Goal: Obtain resource: Obtain resource

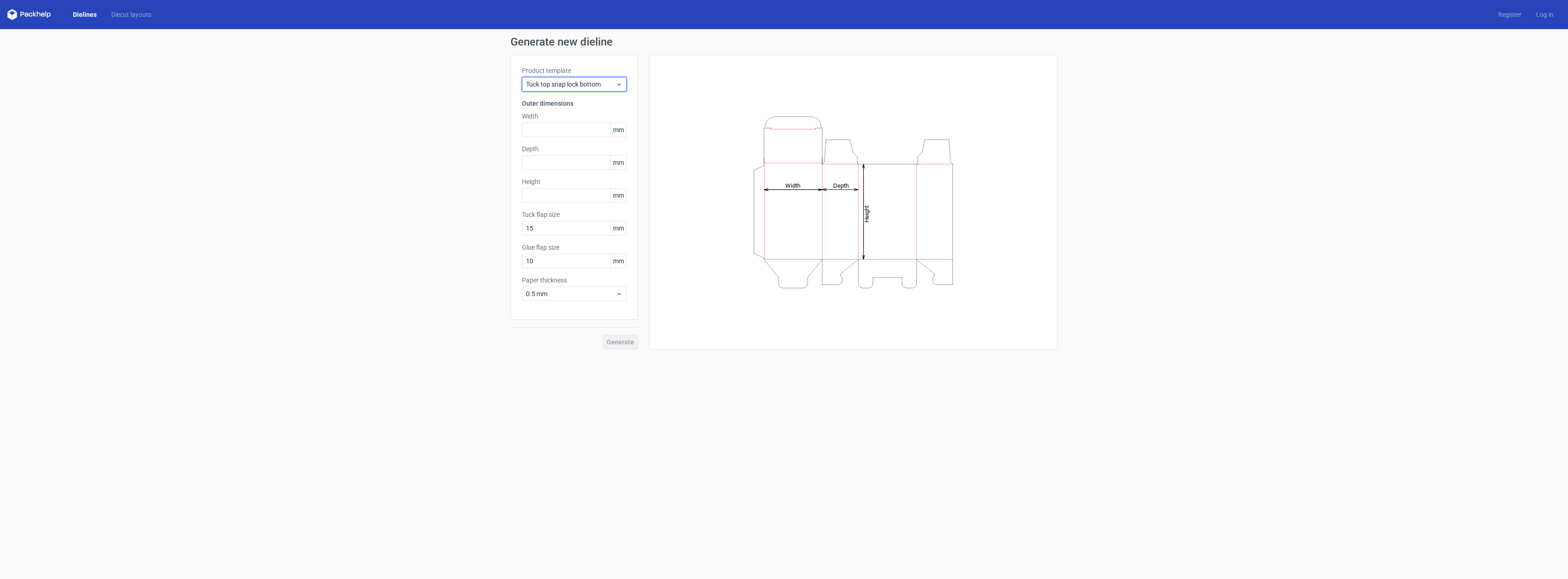
click at [571, 79] on div "Tuck top snap lock bottom" at bounding box center [574, 85] width 105 height 15
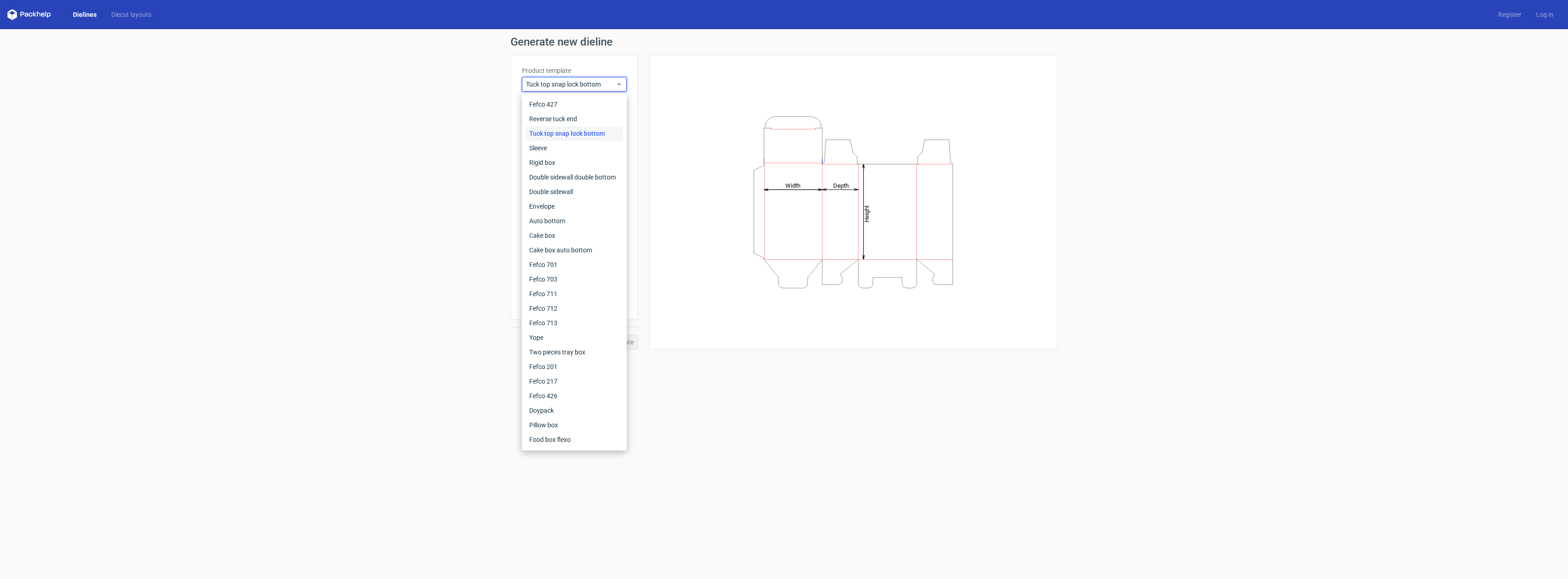
drag, startPoint x: 208, startPoint y: 140, endPoint x: 177, endPoint y: 97, distance: 53.0
click at [209, 135] on div "Generate new dieline Product template Tuck top snap lock bottom Outer dimension…" at bounding box center [784, 193] width 1568 height 327
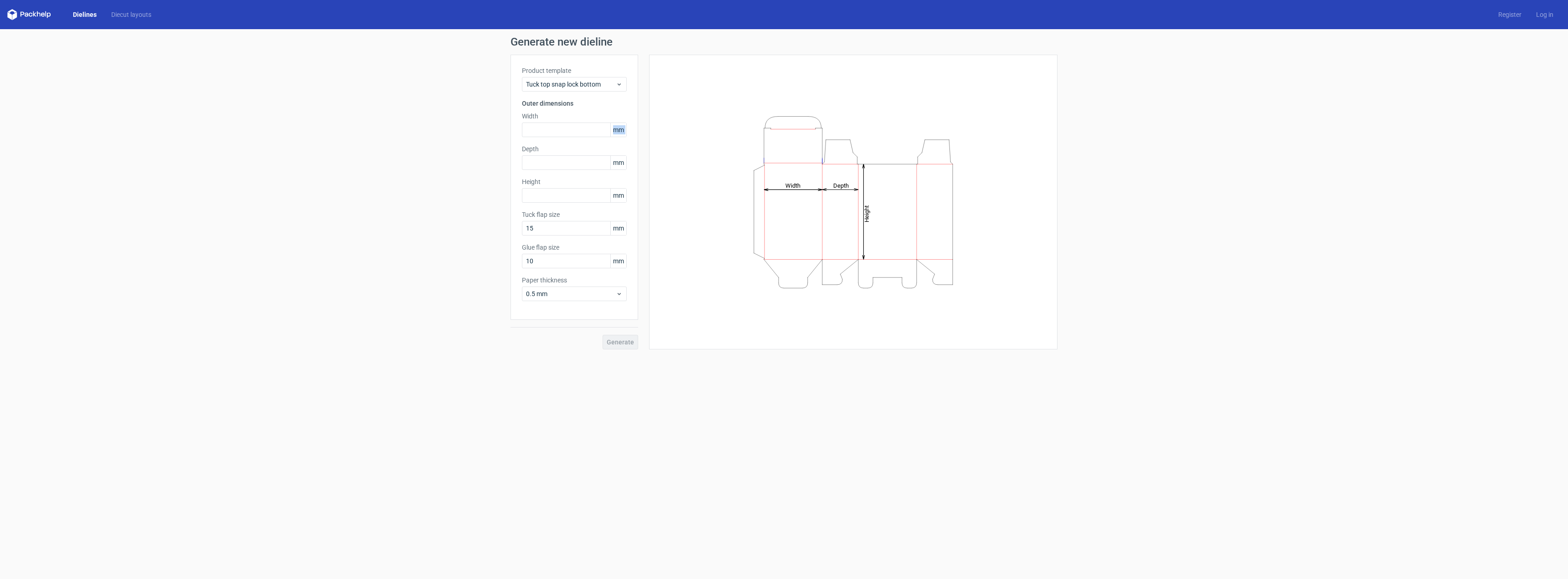
click at [80, 13] on link "Dielines" at bounding box center [85, 14] width 38 height 9
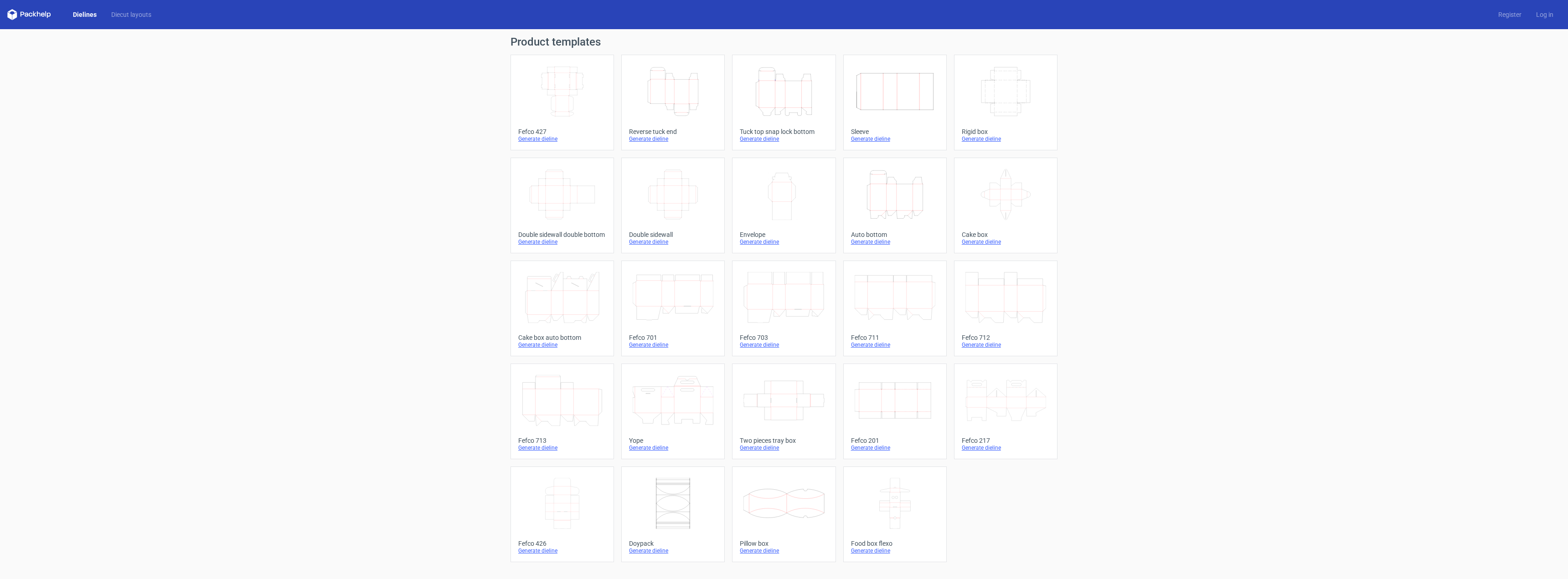
click at [673, 407] on icon at bounding box center [673, 400] width 81 height 51
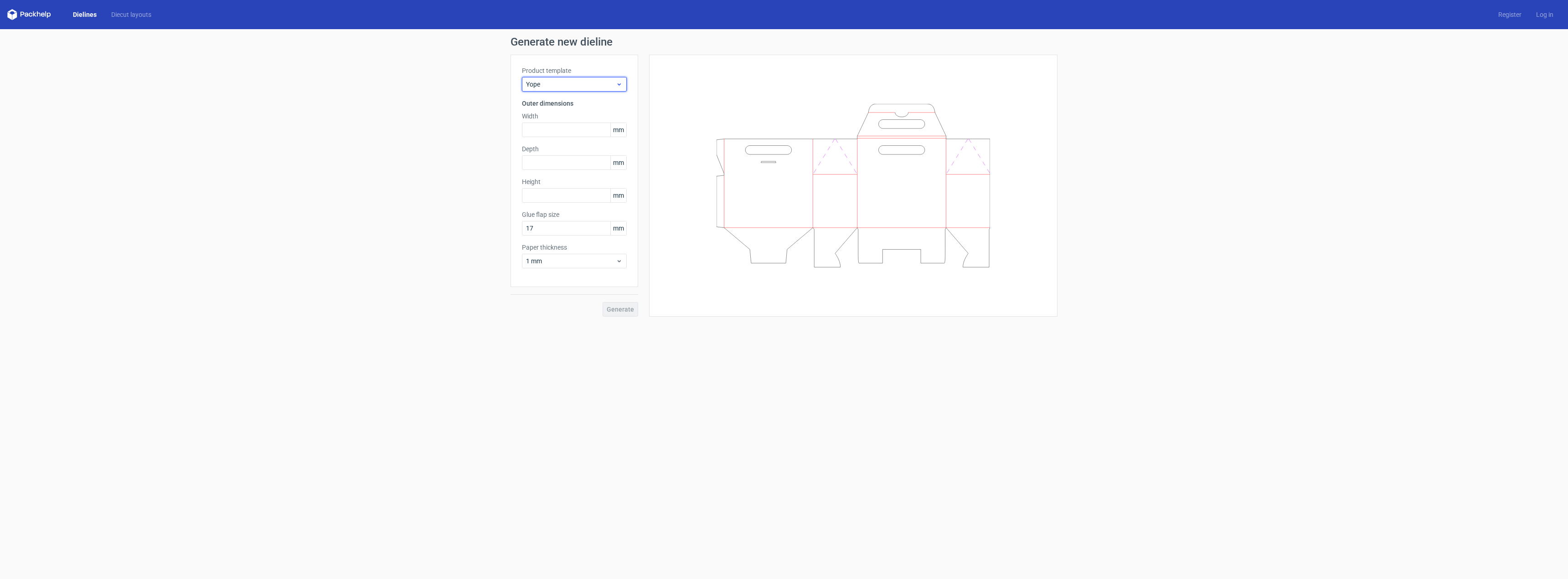
click at [572, 85] on span "Yope" at bounding box center [571, 84] width 90 height 9
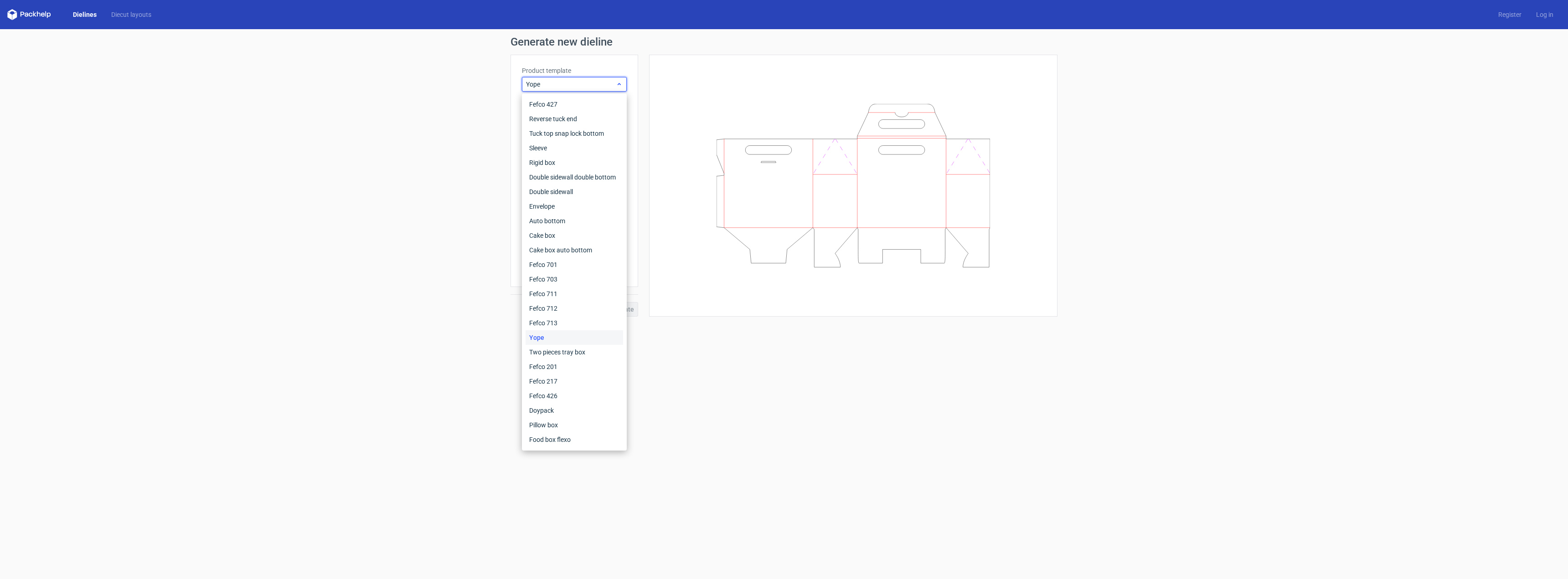
click at [572, 85] on span "Yope" at bounding box center [571, 84] width 90 height 9
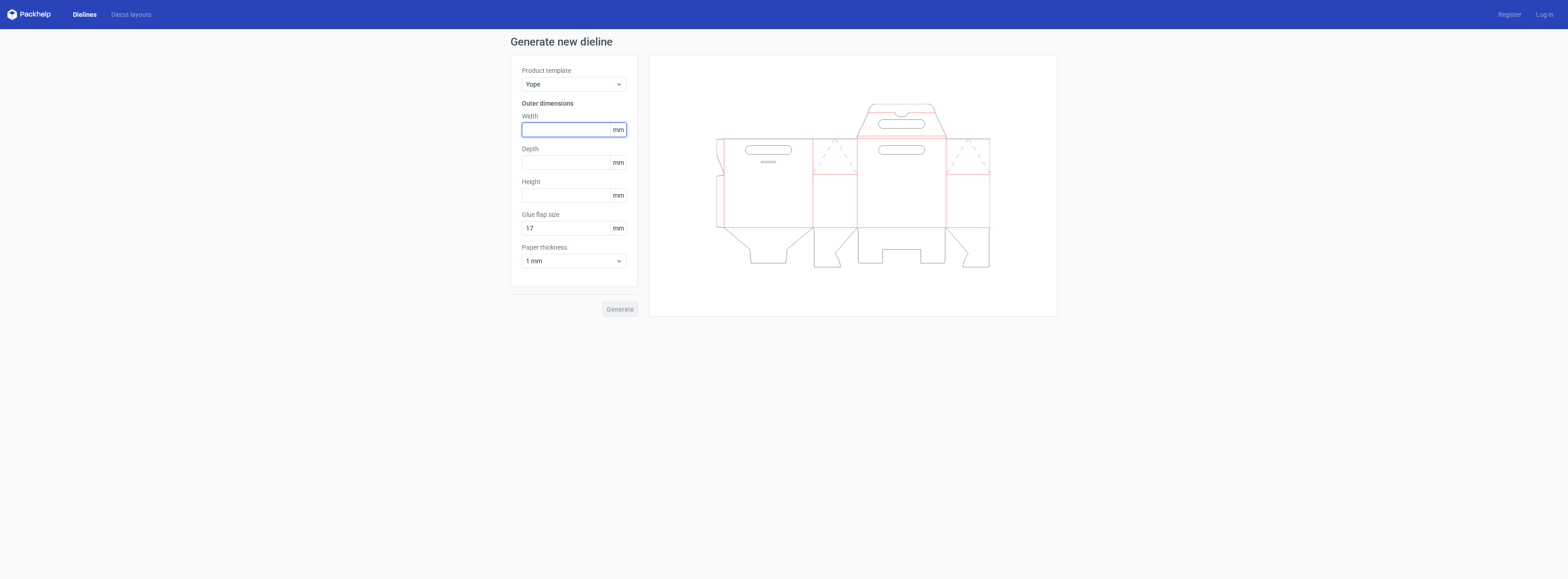
click at [569, 128] on input "text" at bounding box center [574, 130] width 105 height 15
click at [569, 234] on input "17" at bounding box center [574, 228] width 105 height 15
click at [556, 128] on input "text" at bounding box center [574, 130] width 105 height 15
type input "160"
type input "60"
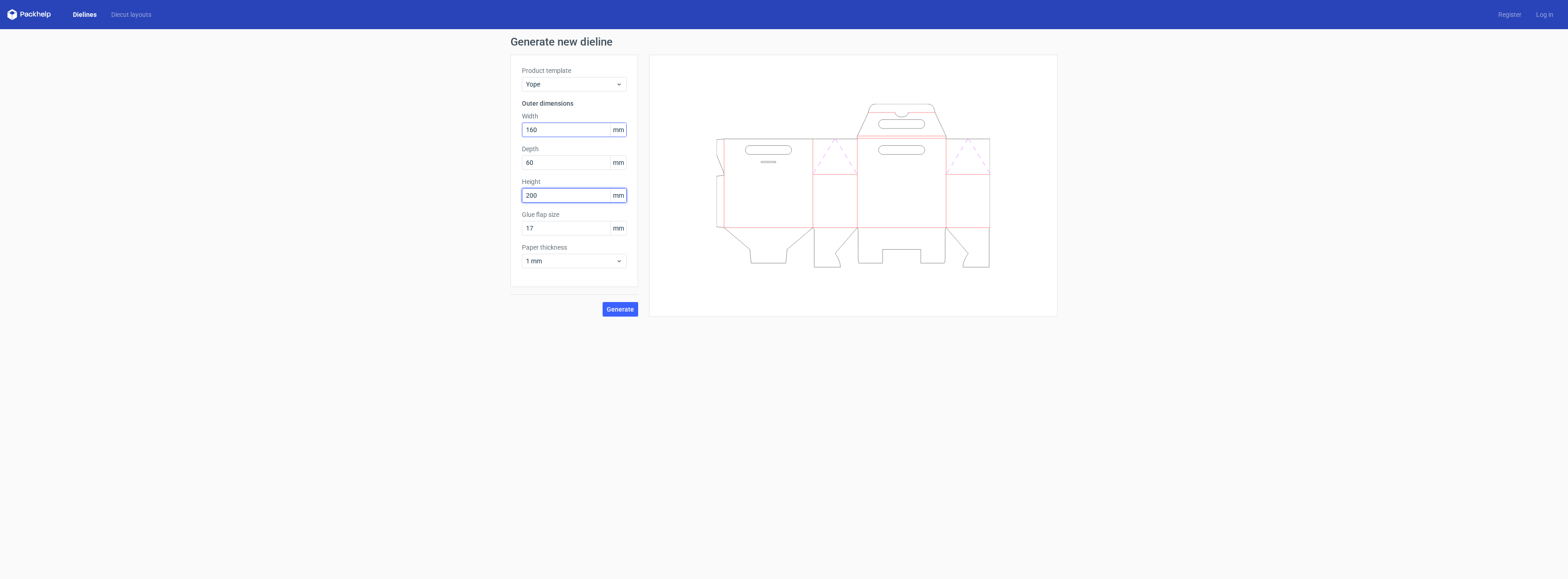
type input "200"
click at [621, 310] on span "Generate" at bounding box center [620, 309] width 27 height 6
click at [1029, 41] on link "Download file" at bounding box center [1026, 44] width 47 height 15
click at [26, 18] on icon at bounding box center [29, 15] width 44 height 11
click at [449, 357] on form "Generate new dieline Product template Yope Outer dimensions Width 160 mm Depth …" at bounding box center [784, 304] width 1568 height 550
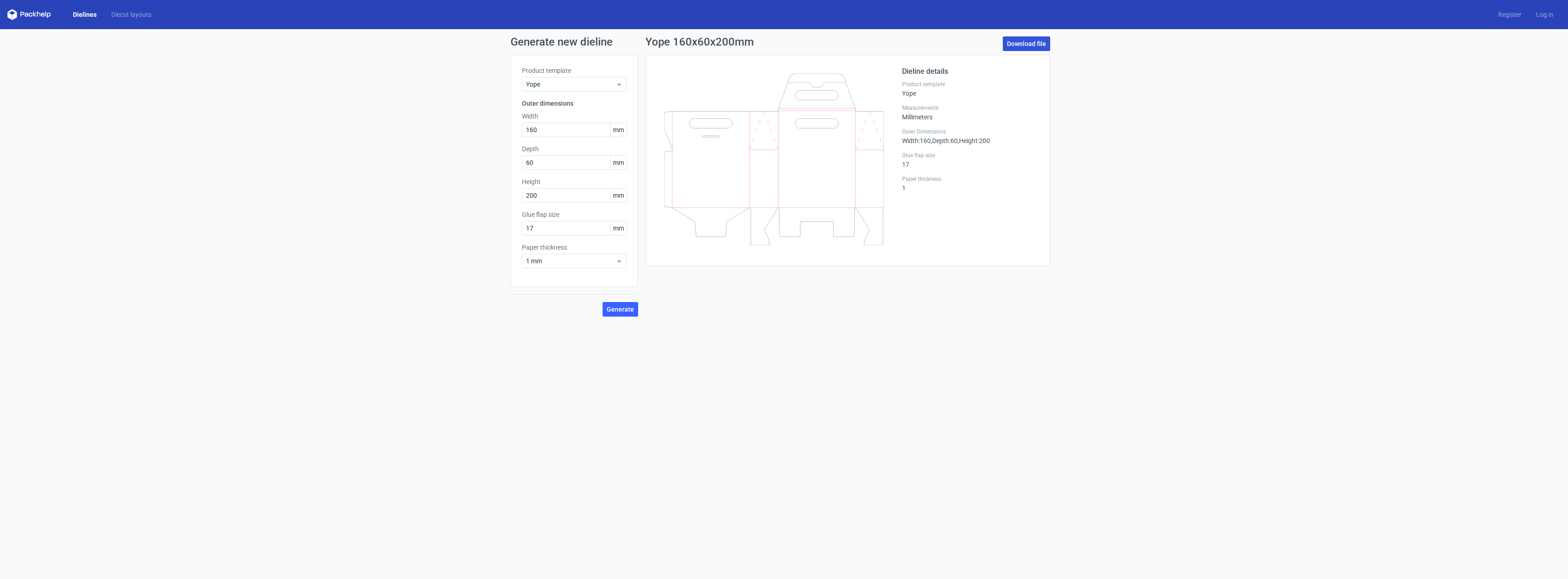
click at [1021, 46] on link "Download file" at bounding box center [1026, 44] width 47 height 15
click at [130, 13] on link "Diecut layouts" at bounding box center [131, 14] width 55 height 9
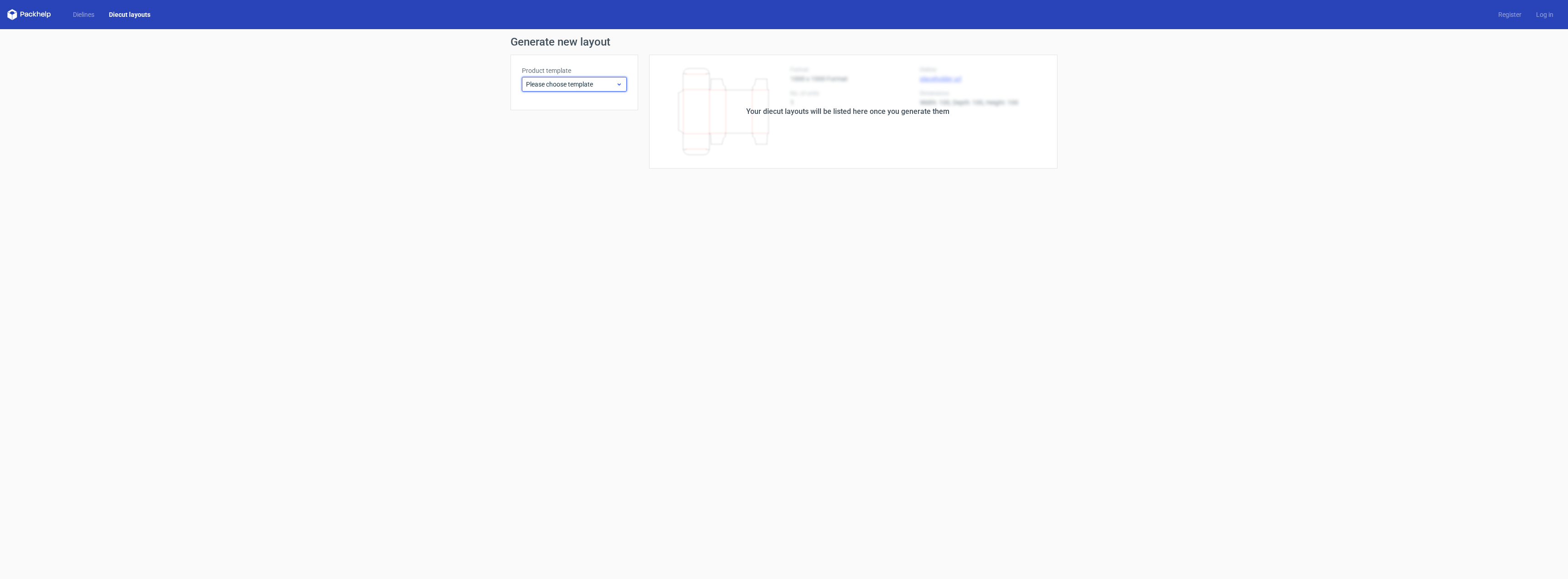
click at [587, 85] on span "Please choose template" at bounding box center [571, 84] width 90 height 9
click at [764, 345] on form "Generate new layout Product template Please choose template Your diecut layouts…" at bounding box center [784, 304] width 1568 height 550
